Goal: Information Seeking & Learning: Learn about a topic

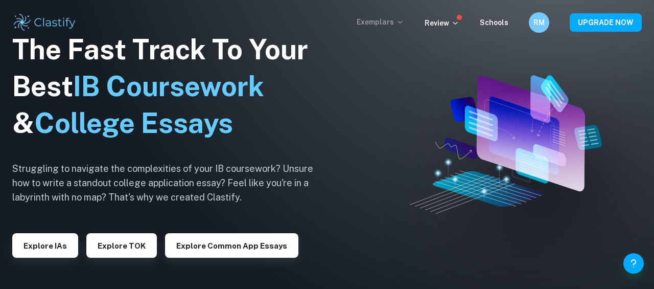
click at [397, 20] on p "Exemplars" at bounding box center [381, 21] width 48 height 11
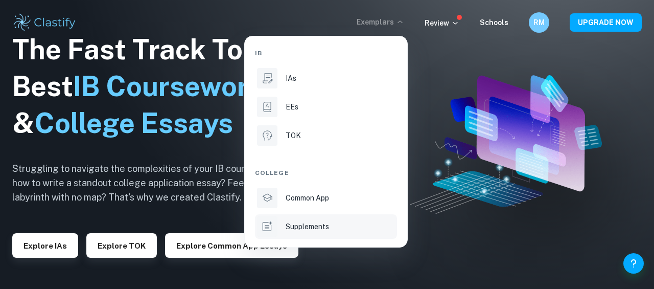
click at [299, 224] on p "Supplements" at bounding box center [307, 226] width 43 height 11
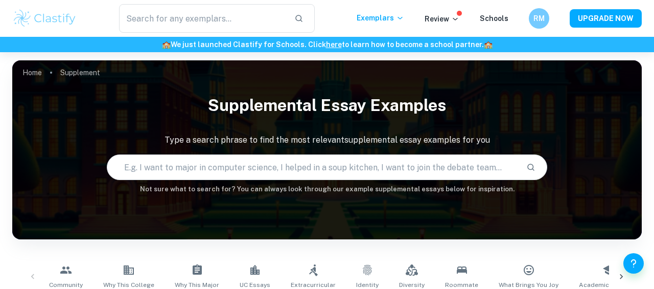
click at [272, 166] on input "text" at bounding box center [312, 167] width 411 height 29
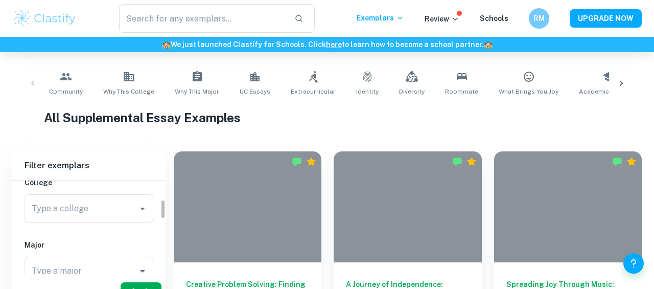
scroll to position [93, 0]
click at [118, 218] on div "Type a college" at bounding box center [89, 205] width 129 height 29
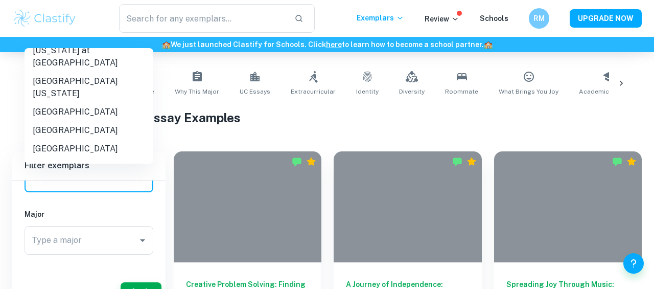
scroll to position [783, 0]
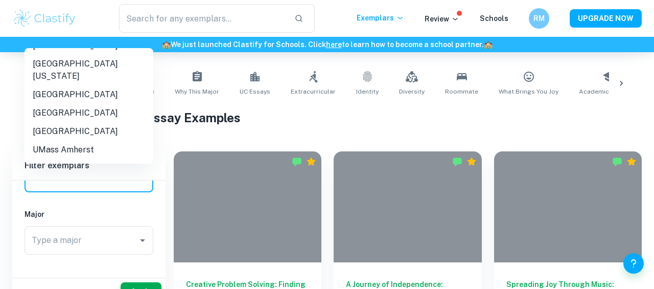
click at [79, 141] on li "UMass Amherst" at bounding box center [89, 150] width 129 height 18
type input "UMass Amherst"
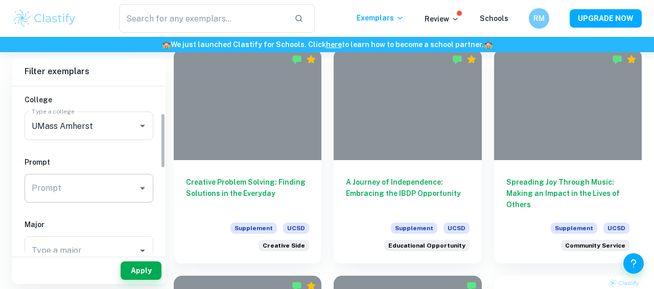
scroll to position [80, 0]
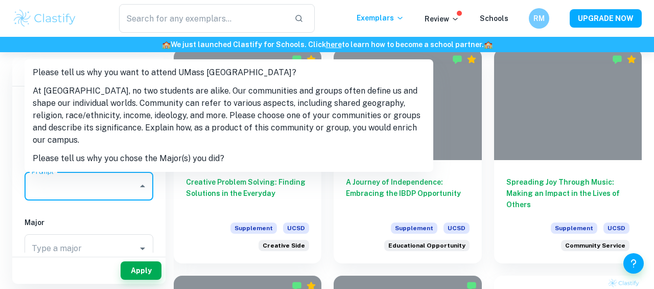
click at [124, 179] on input "Prompt" at bounding box center [81, 185] width 104 height 19
click at [109, 131] on li "At [GEOGRAPHIC_DATA], no two students are alike. Our communities and groups oft…" at bounding box center [229, 115] width 409 height 67
type input "At [GEOGRAPHIC_DATA], no two students are alike. Our communities and groups oft…"
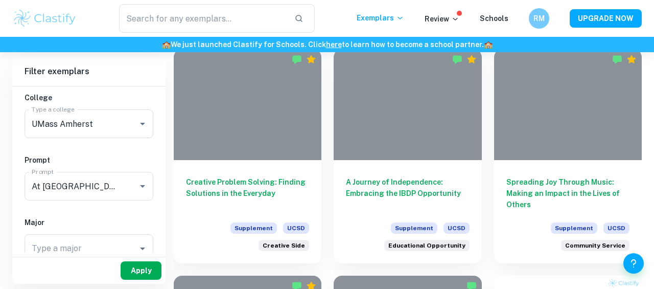
click at [143, 274] on button "Apply" at bounding box center [141, 270] width 41 height 18
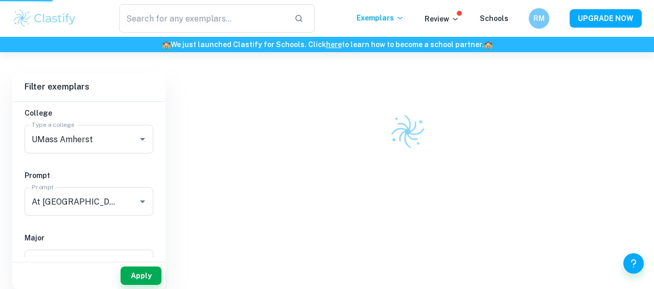
scroll to position [267, 0]
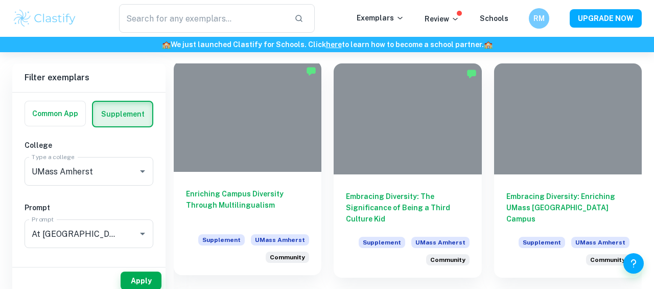
scroll to position [246, 0]
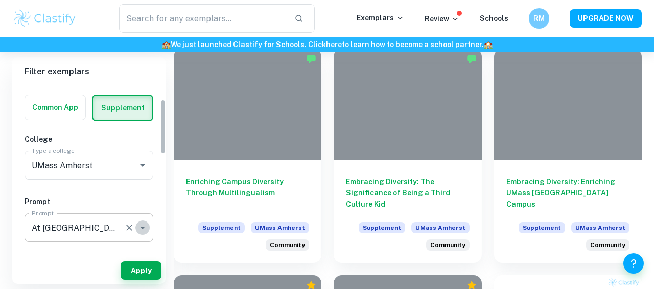
click at [146, 226] on icon "Open" at bounding box center [142, 227] width 12 height 12
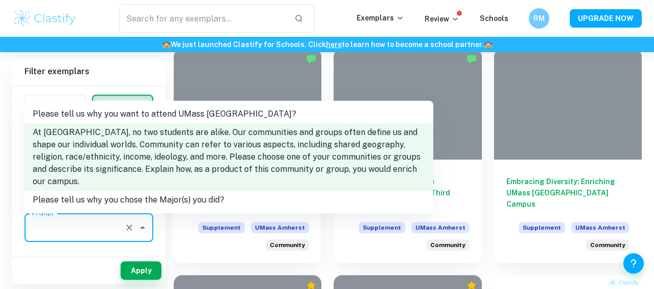
click at [135, 120] on li "Please tell us why you want to attend UMass [GEOGRAPHIC_DATA]?" at bounding box center [229, 114] width 409 height 18
type input "Please tell us why you want to attend UMass [GEOGRAPHIC_DATA]?"
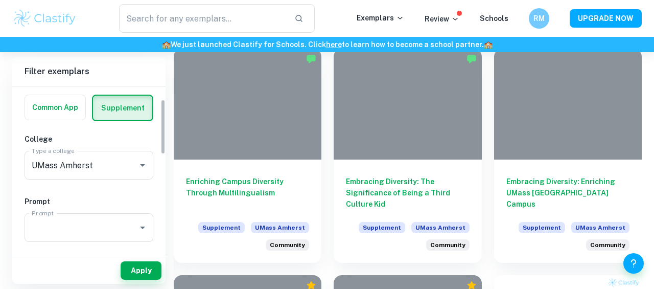
scroll to position [0, 0]
click at [144, 269] on button "Apply" at bounding box center [141, 270] width 41 height 18
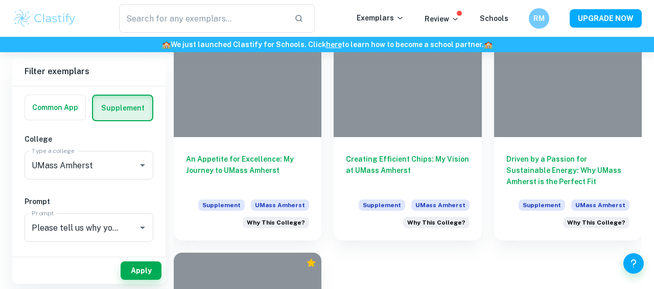
scroll to position [740, 0]
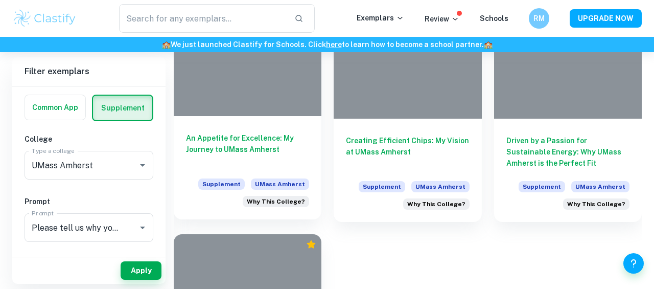
click at [246, 150] on h6 "An Appetite for Excellence: My Journey to UMass Amherst" at bounding box center [247, 149] width 123 height 34
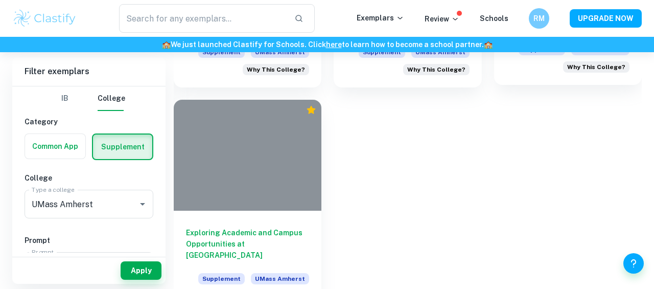
scroll to position [877, 0]
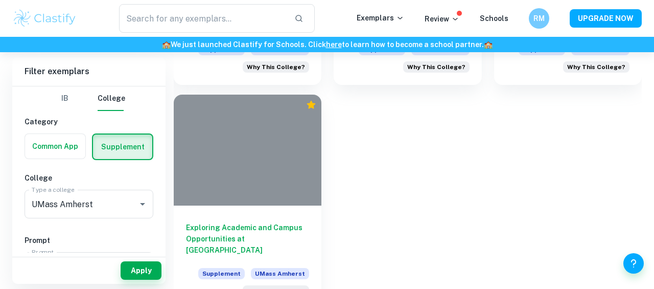
click at [281, 235] on h6 "Exploring Academic and Campus Opportunities at [GEOGRAPHIC_DATA]" at bounding box center [247, 239] width 123 height 34
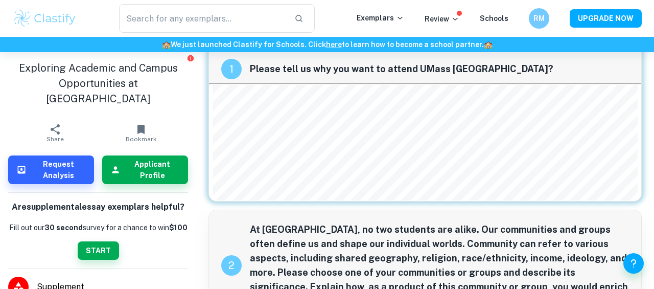
scroll to position [19, 0]
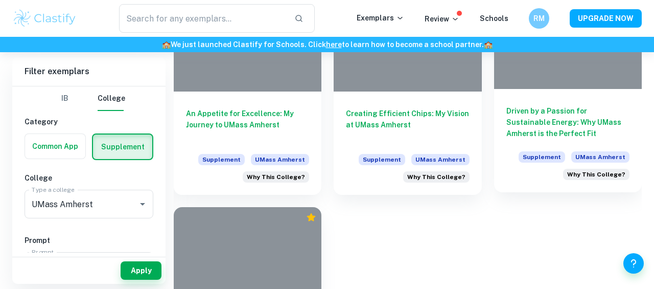
scroll to position [766, 0]
click at [544, 119] on h6 "Driven by a Passion for Sustainable Energy: Why UMass Amherst is the Perfect Fit" at bounding box center [568, 123] width 123 height 34
